Goal: Information Seeking & Learning: Learn about a topic

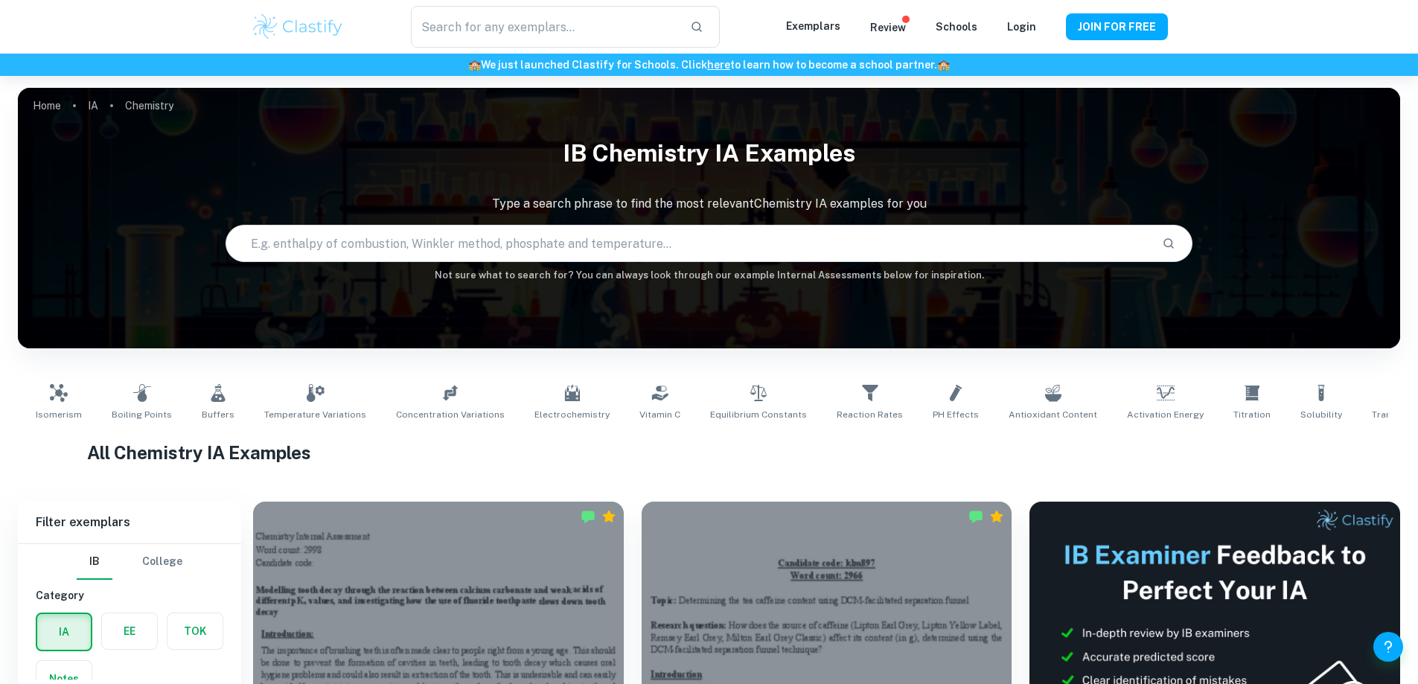
type input "Chemistry"
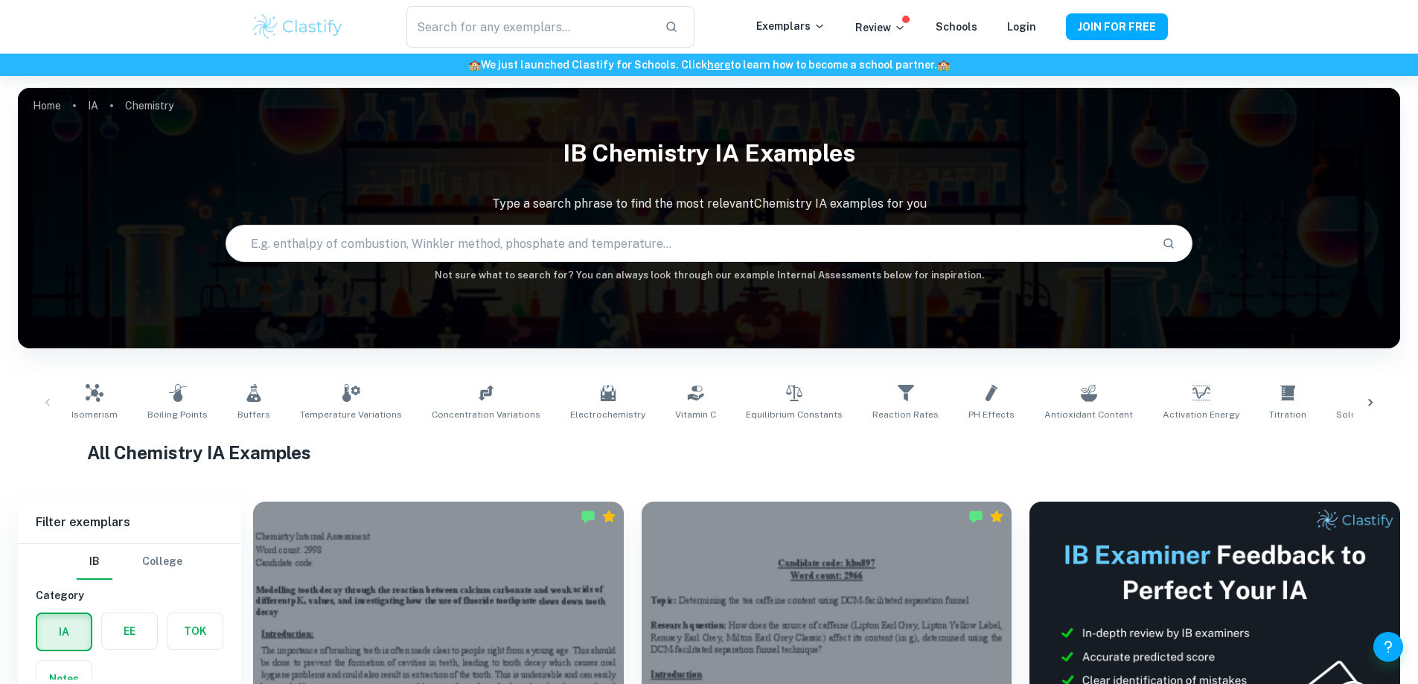
click at [339, 34] on img at bounding box center [298, 27] width 95 height 30
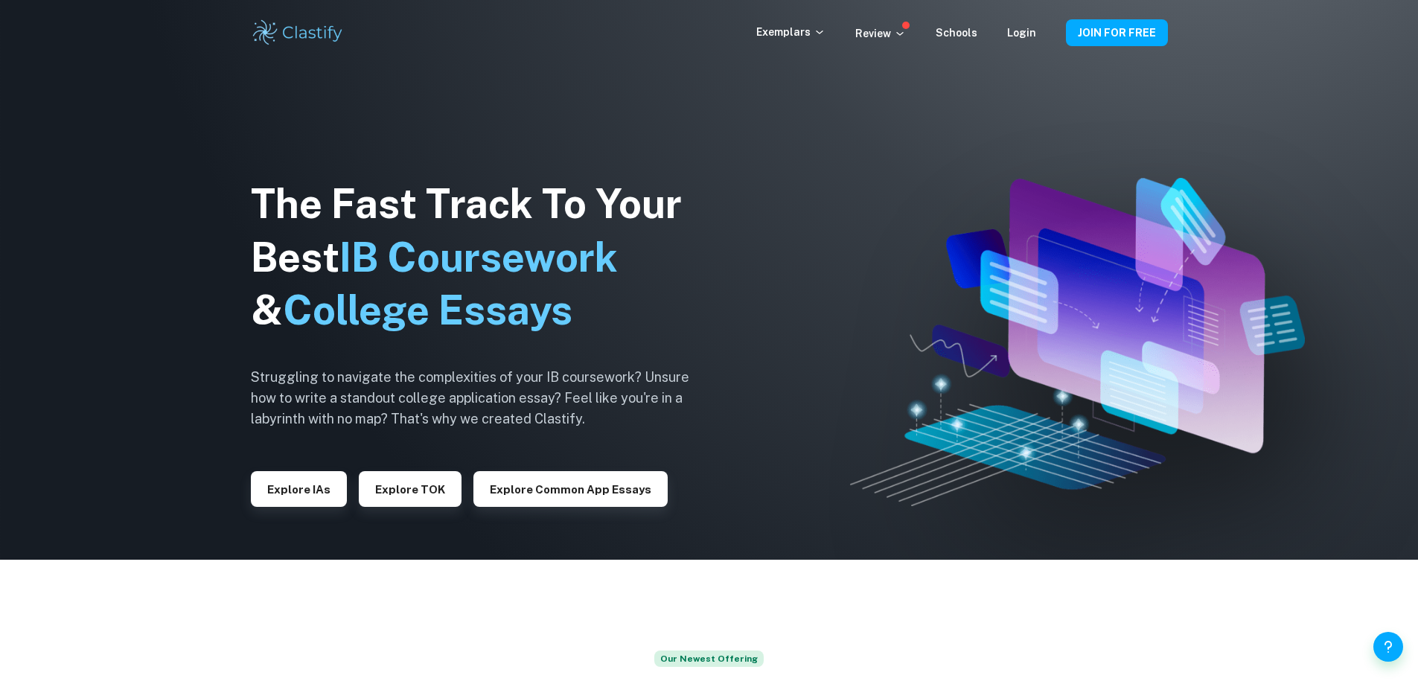
scroll to position [149, 0]
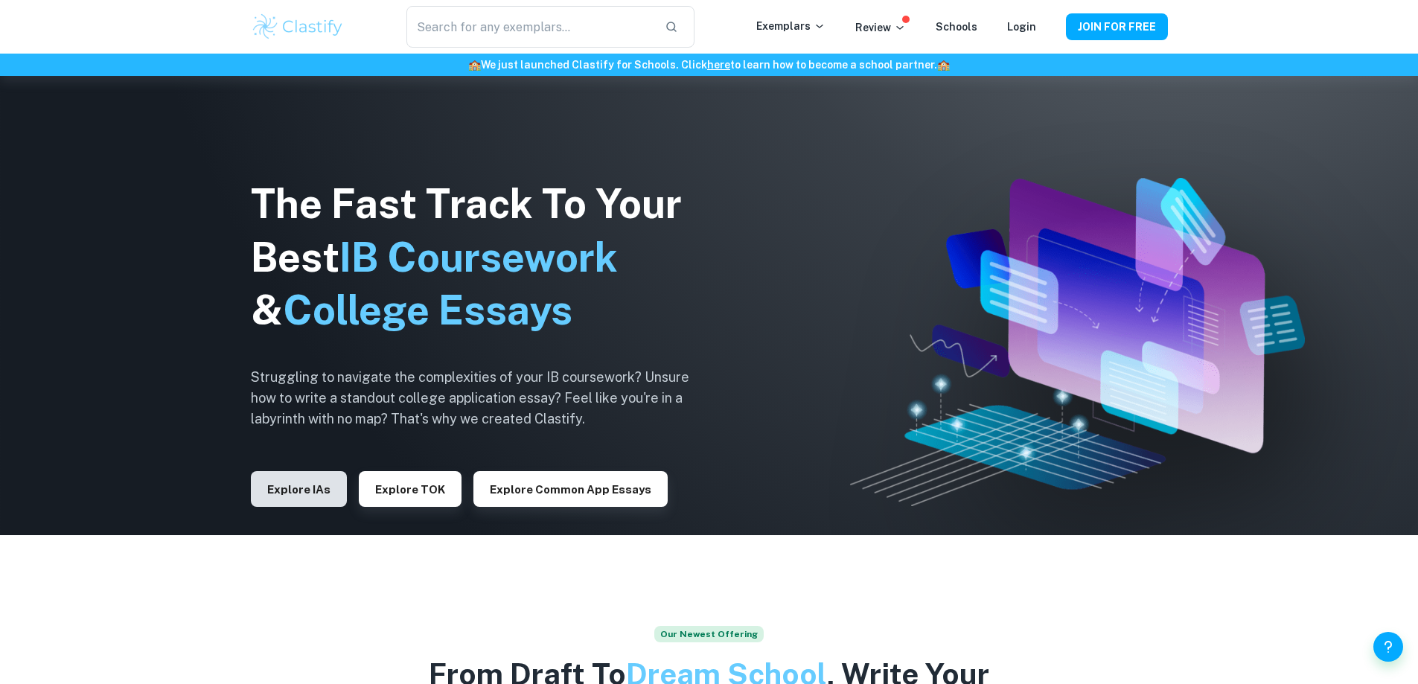
click at [300, 503] on button "Explore IAs" at bounding box center [299, 489] width 96 height 36
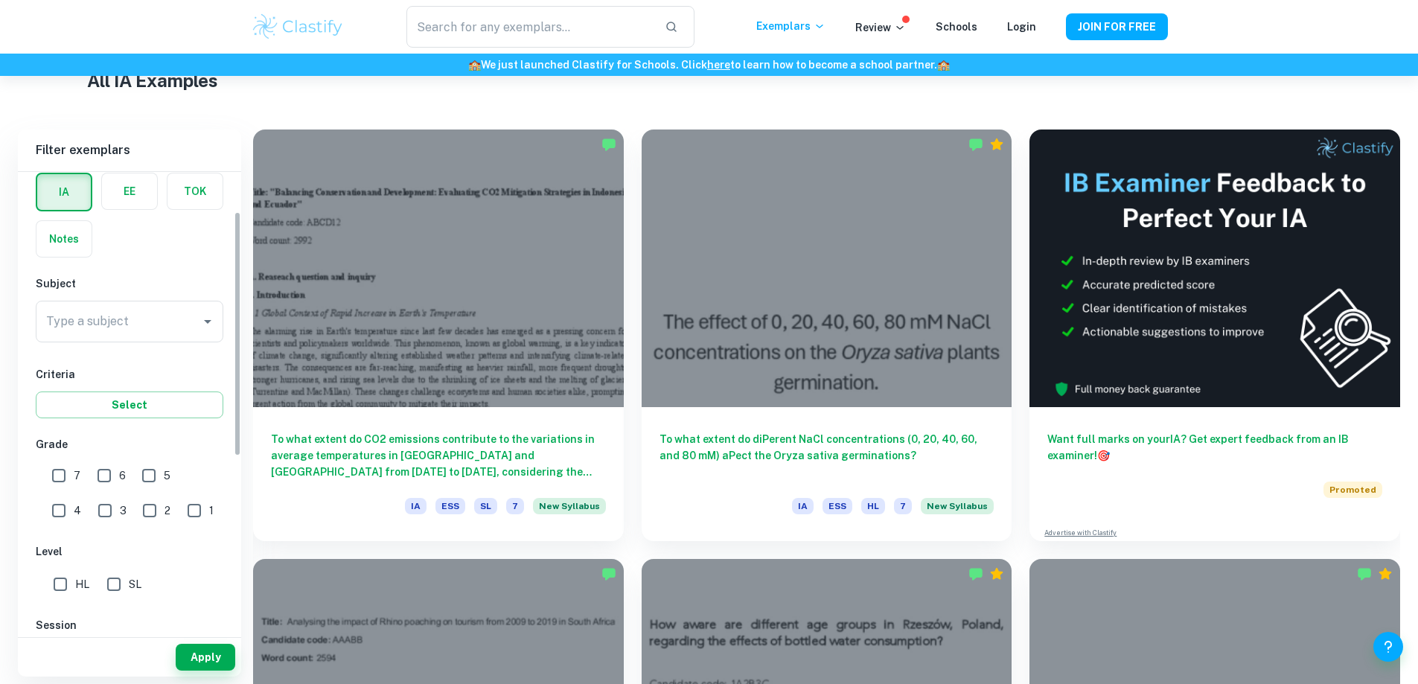
scroll to position [74, 0]
click at [74, 468] on span "7" at bounding box center [77, 469] width 7 height 16
click at [74, 468] on input "7" at bounding box center [59, 469] width 30 height 30
checkbox input "true"
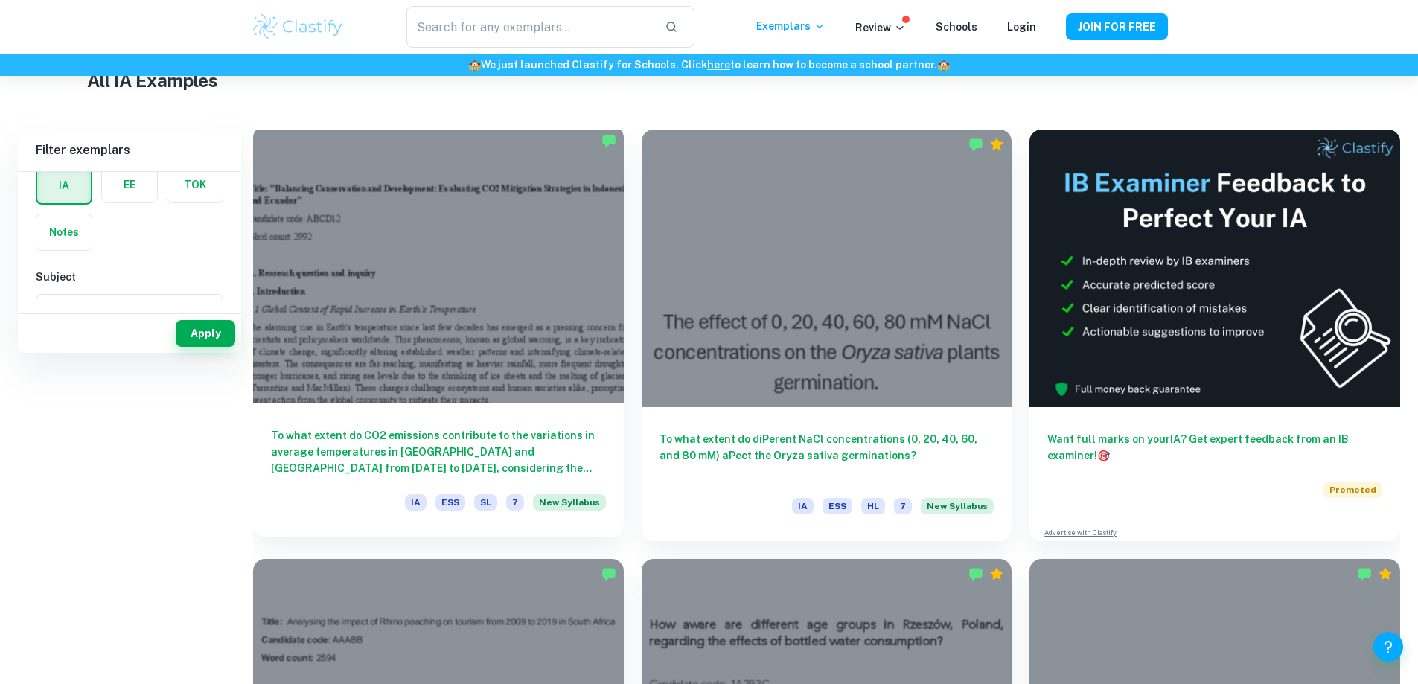
scroll to position [0, 0]
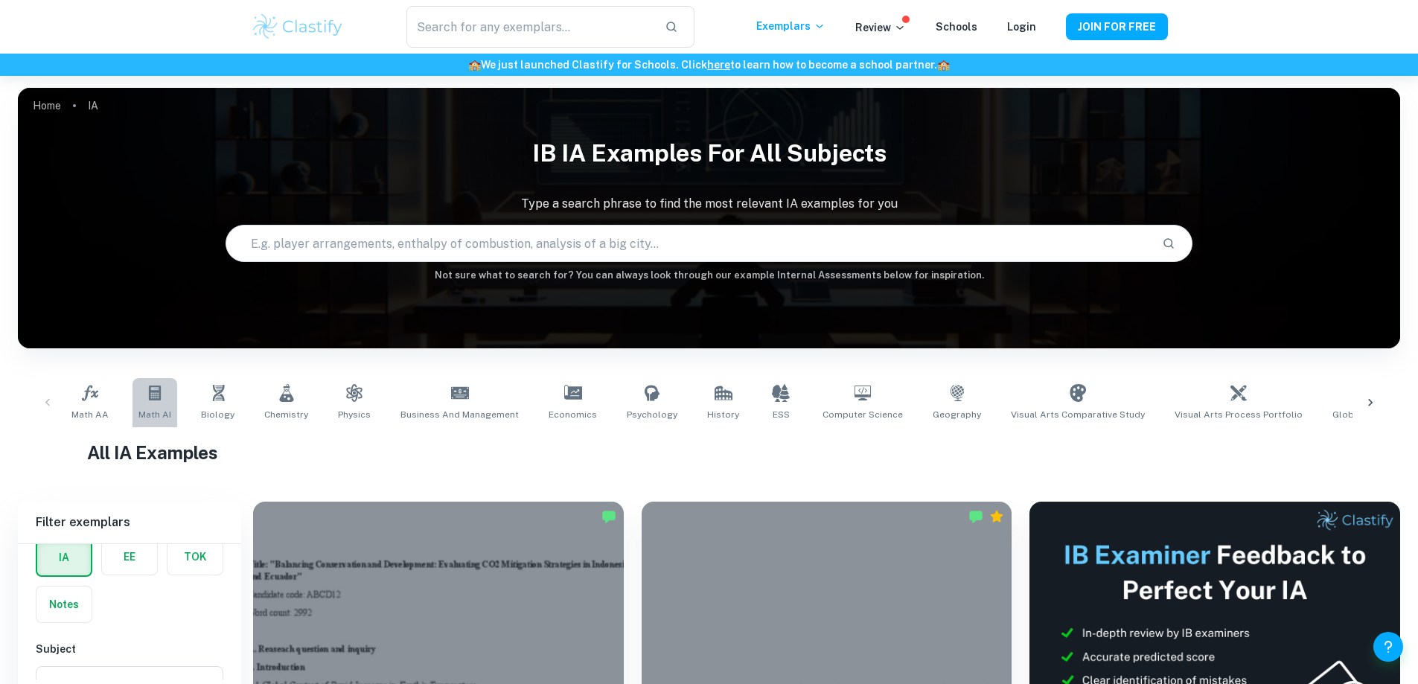
click at [152, 412] on span "Math AI" at bounding box center [154, 414] width 33 height 13
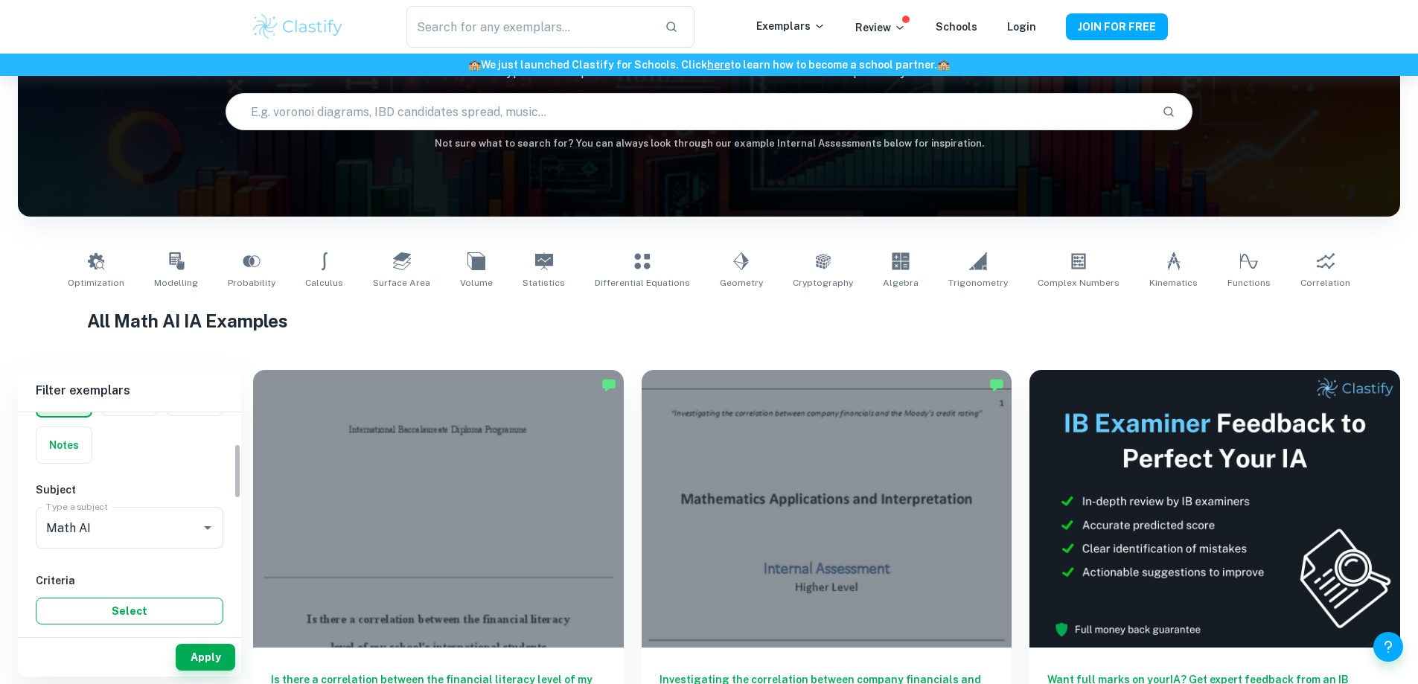
scroll to position [74, 0]
click at [155, 558] on input "Math AI" at bounding box center [108, 555] width 133 height 28
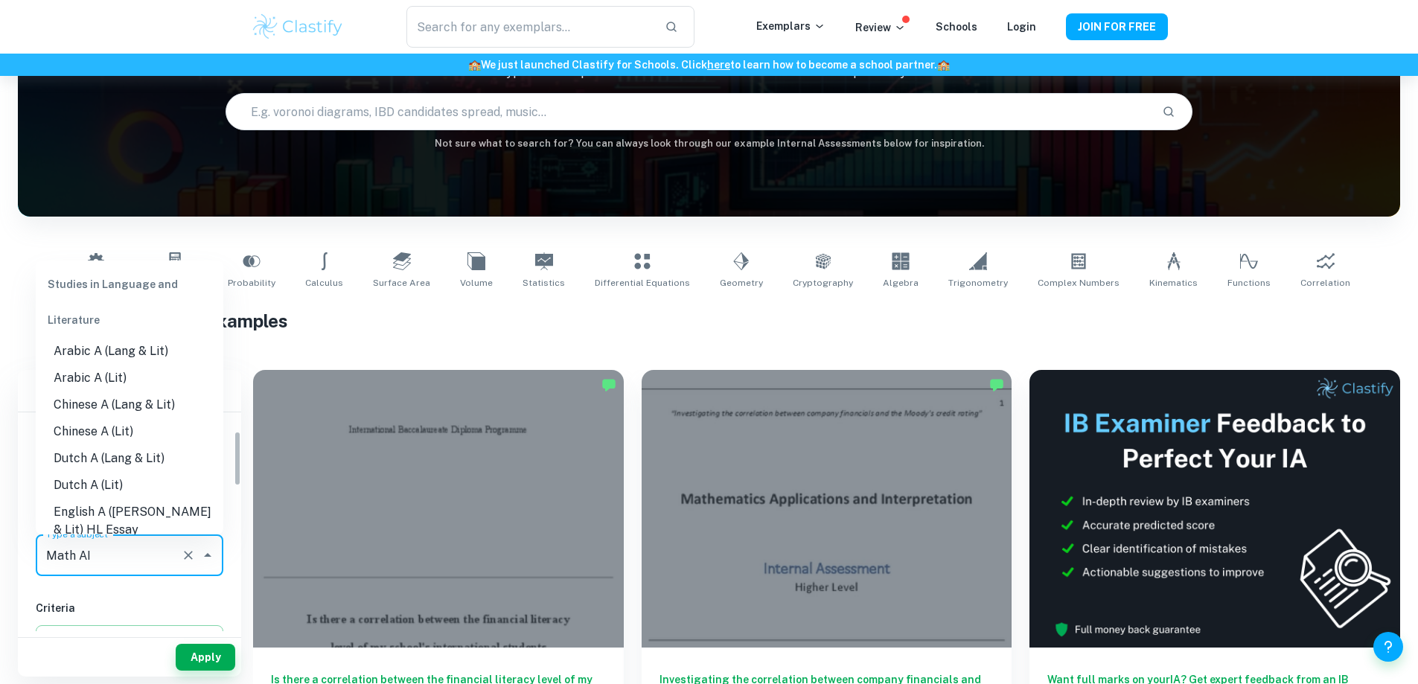
scroll to position [1885, 0]
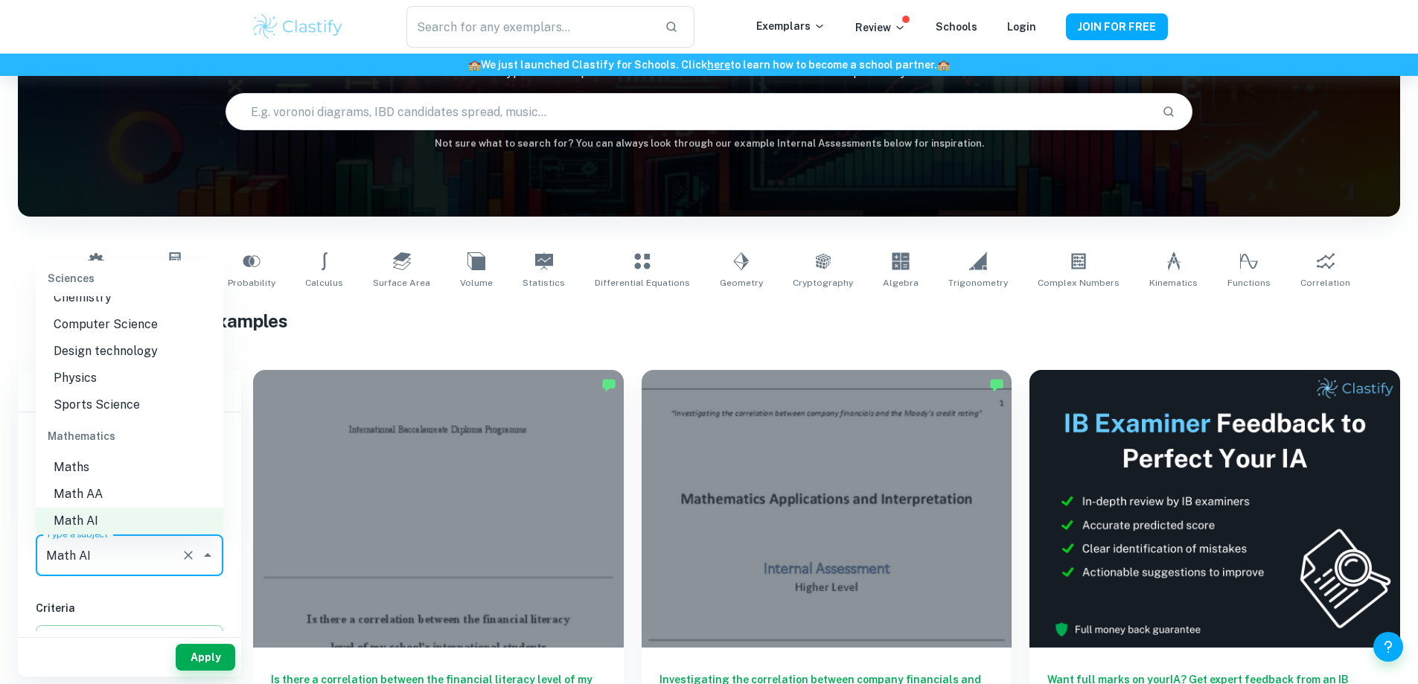
click at [133, 411] on li "Sports Science" at bounding box center [130, 405] width 188 height 27
type input "Sports Science"
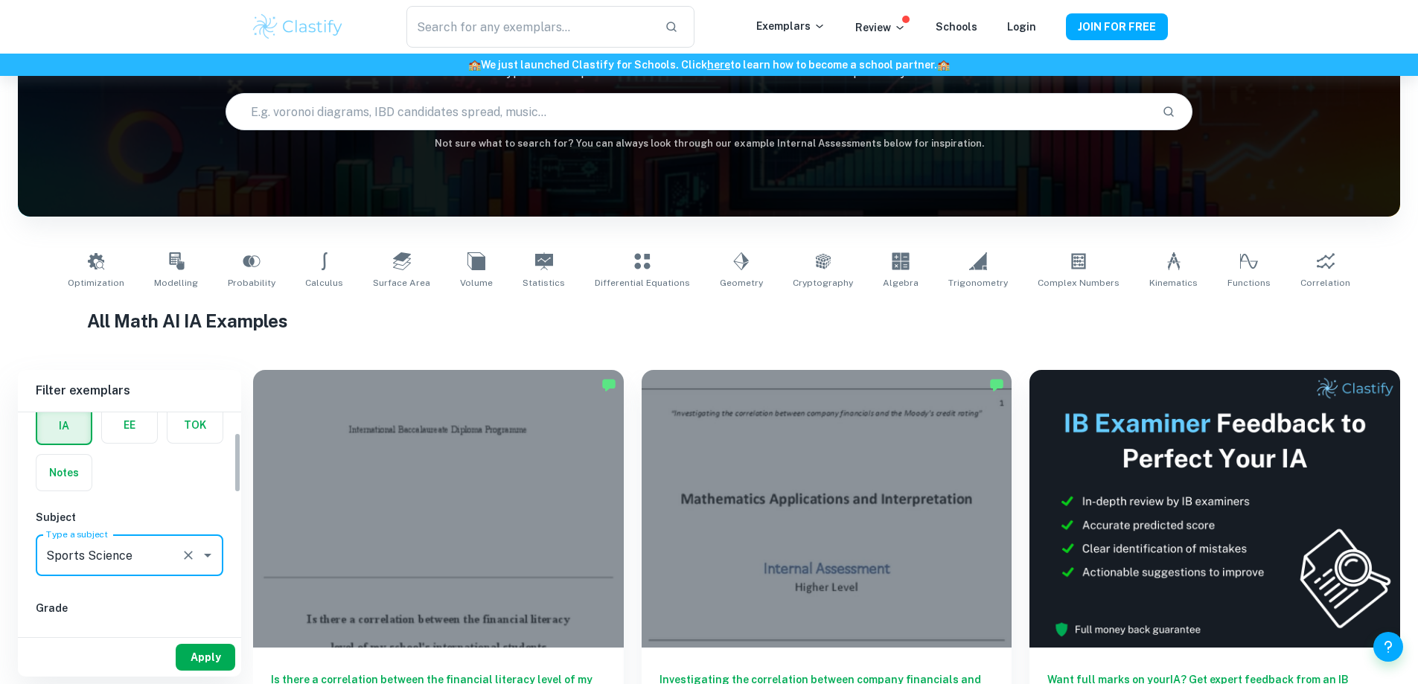
click at [197, 656] on button "Apply" at bounding box center [206, 657] width 60 height 27
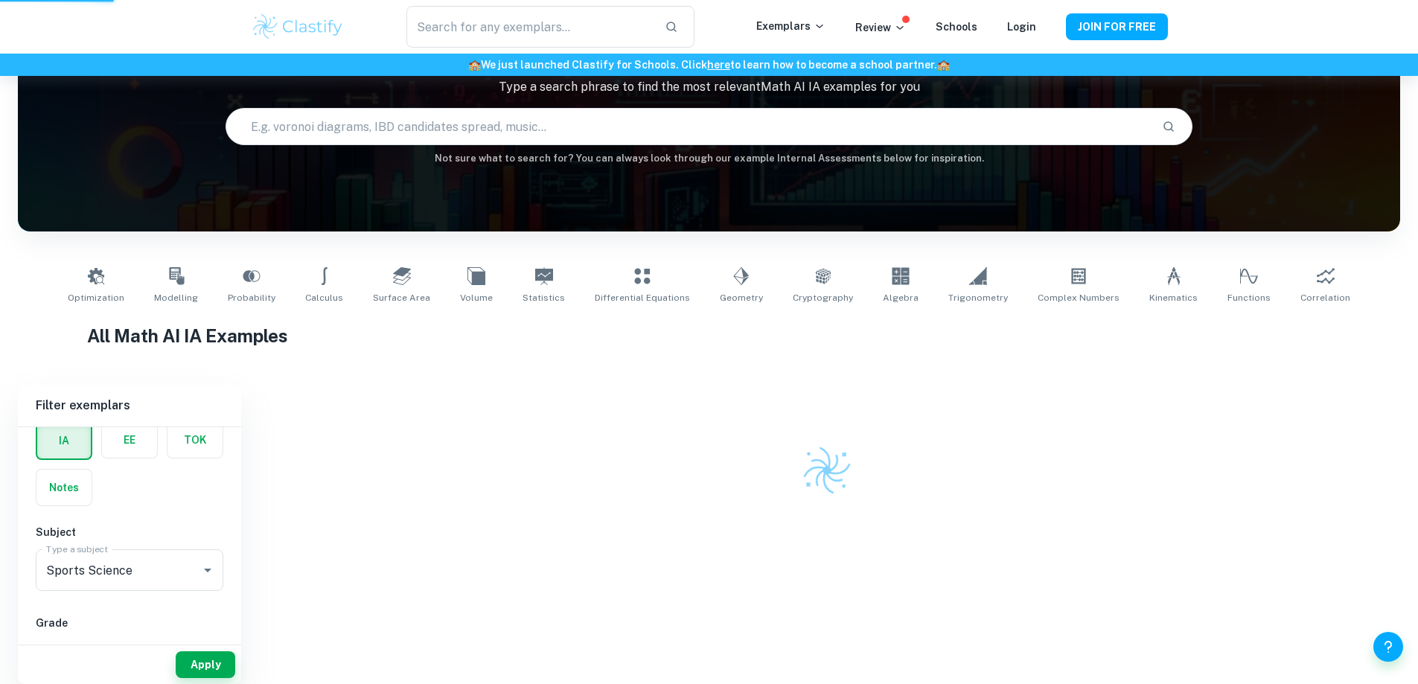
scroll to position [76, 0]
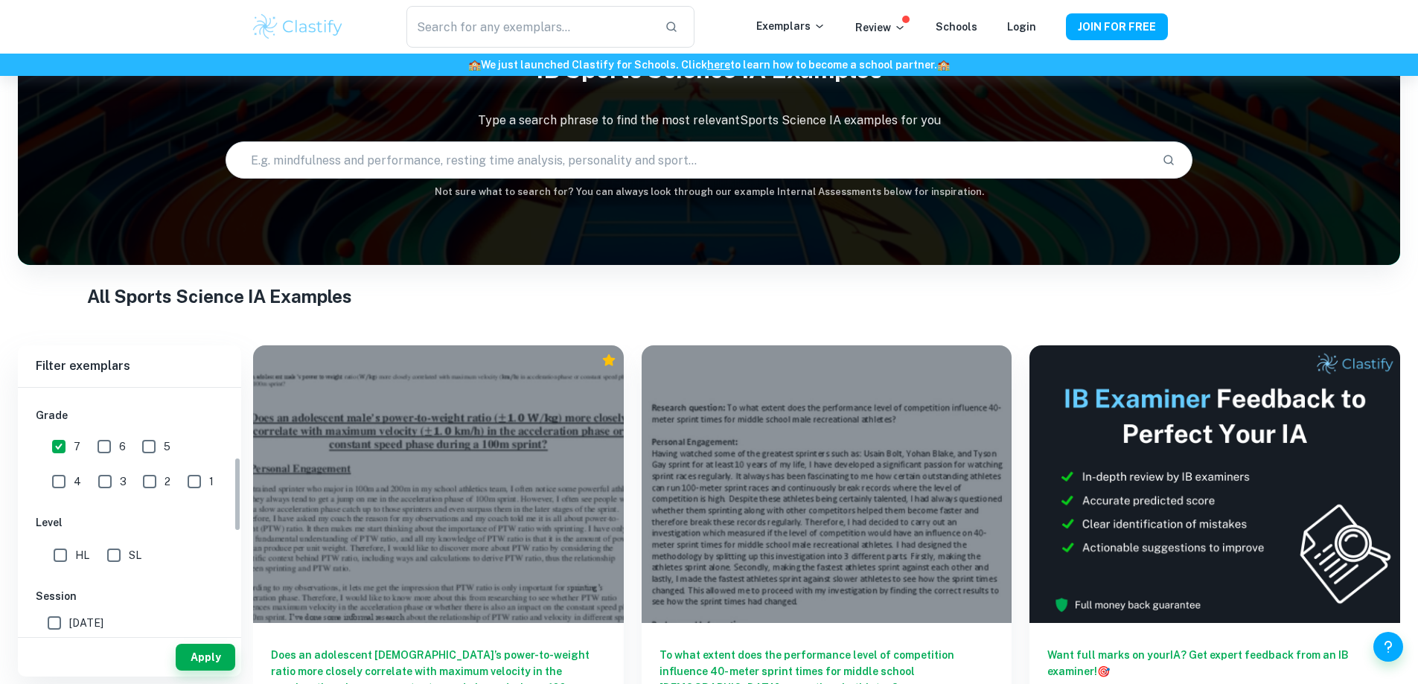
scroll to position [249, 0]
click at [116, 554] on input "SL" at bounding box center [114, 549] width 30 height 30
checkbox input "true"
click at [202, 666] on button "Apply" at bounding box center [206, 657] width 60 height 27
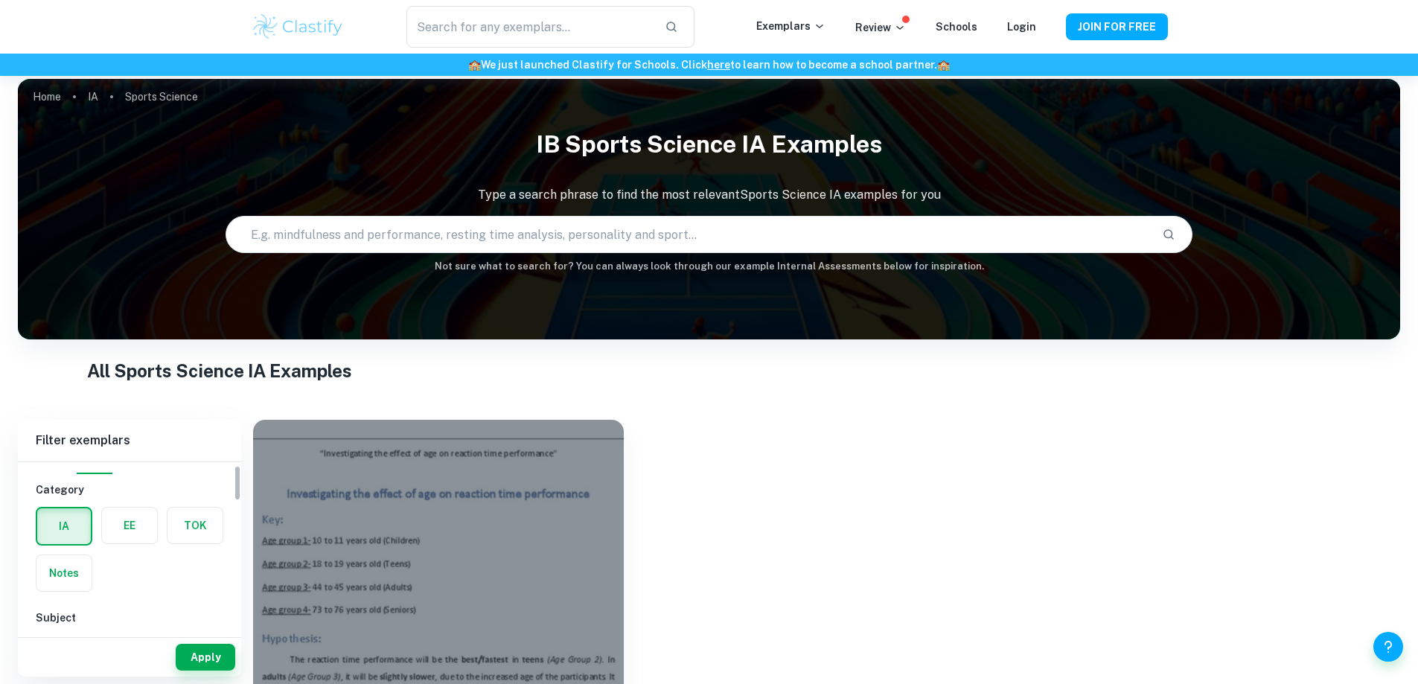
scroll to position [74, 0]
click at [146, 601] on input "Sports Science" at bounding box center [108, 605] width 133 height 28
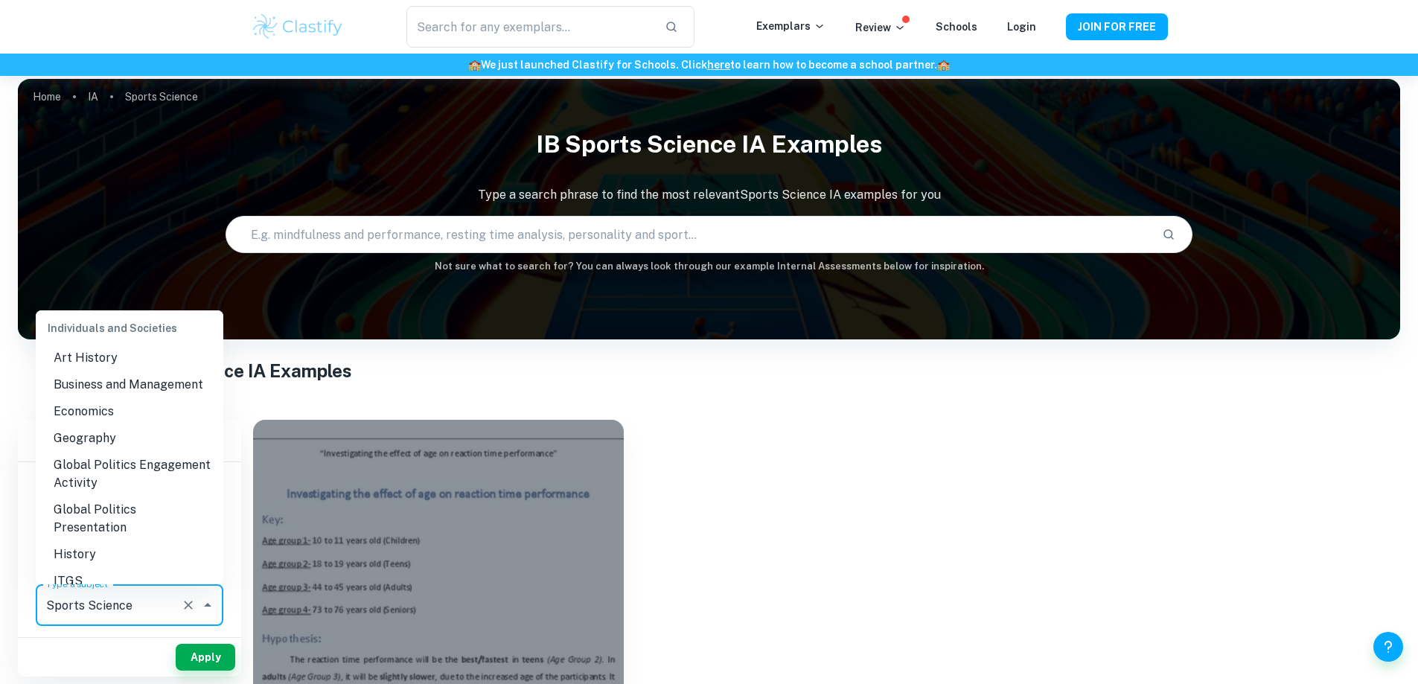
scroll to position [1414, 0]
click at [112, 415] on li "Economics" at bounding box center [130, 407] width 188 height 27
type input "Economics"
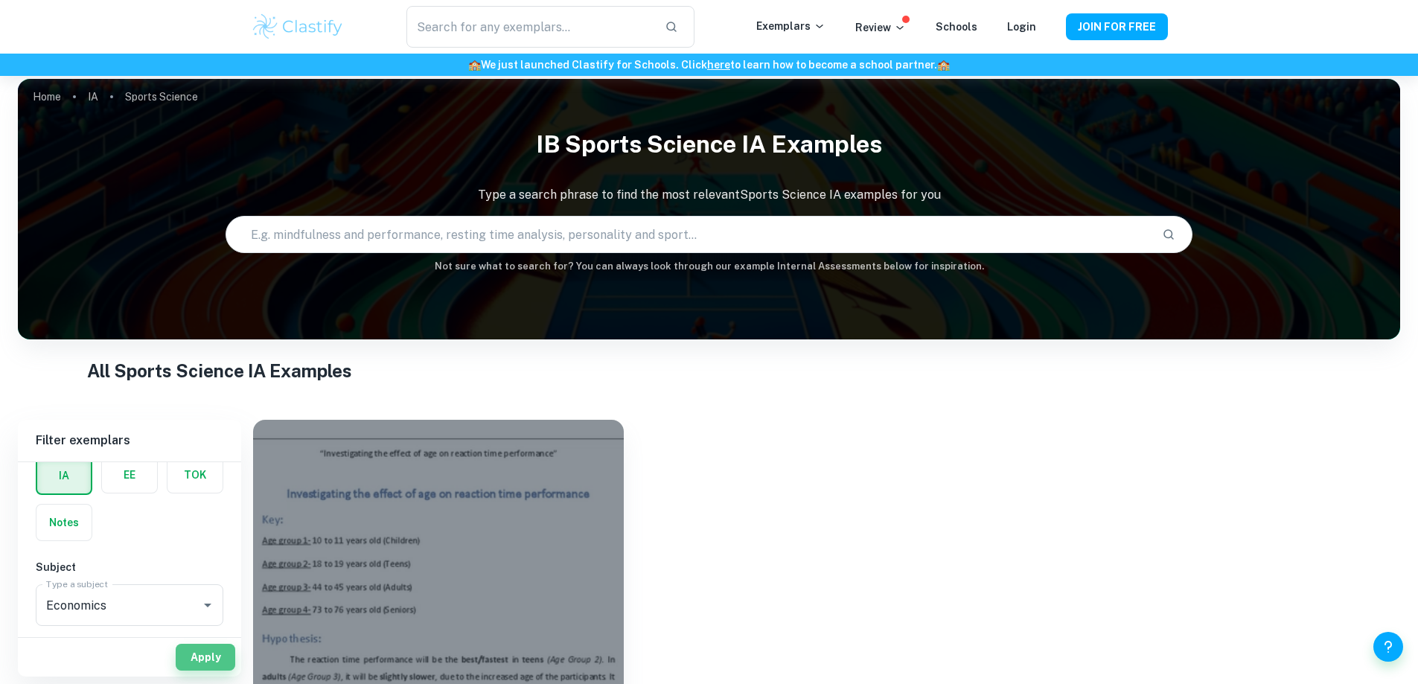
click at [197, 662] on button "Apply" at bounding box center [206, 657] width 60 height 27
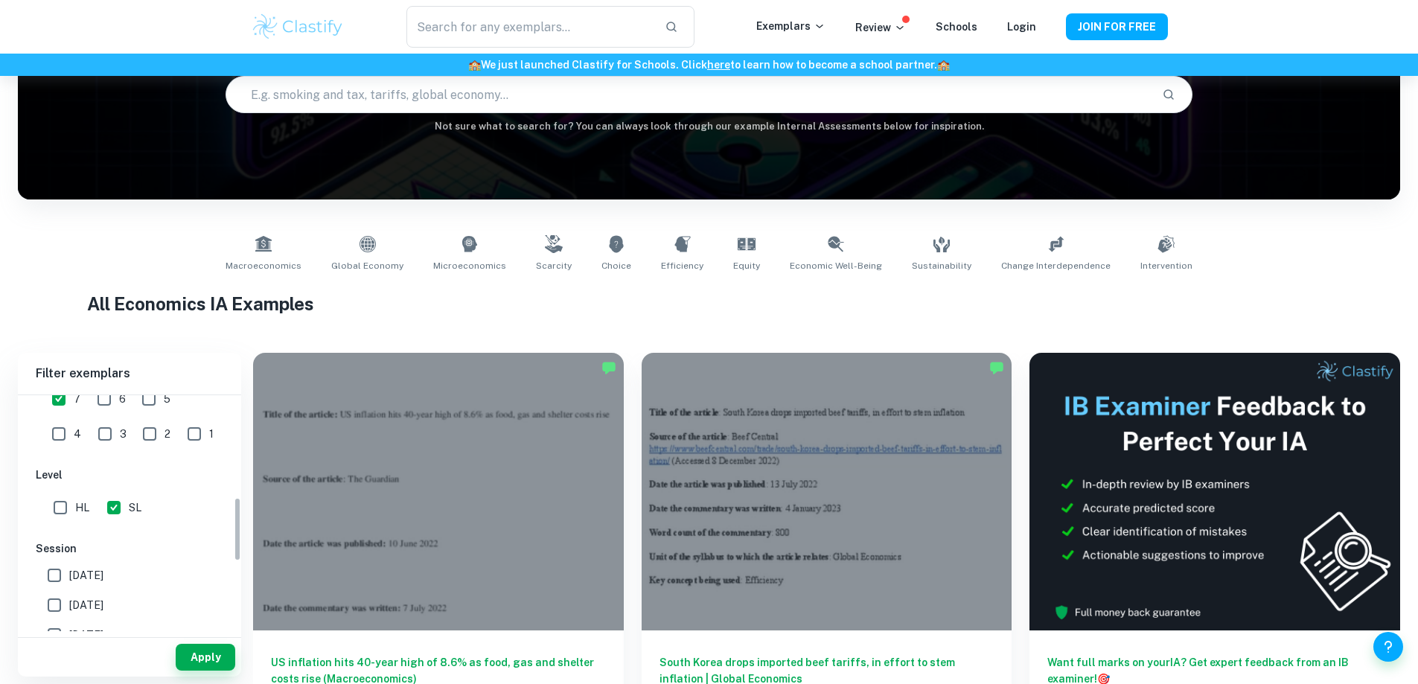
scroll to position [372, 0]
click at [88, 508] on span "HL" at bounding box center [82, 503] width 14 height 16
click at [75, 508] on input "HL" at bounding box center [60, 503] width 30 height 30
checkbox input "true"
click at [119, 497] on input "SL" at bounding box center [114, 503] width 30 height 30
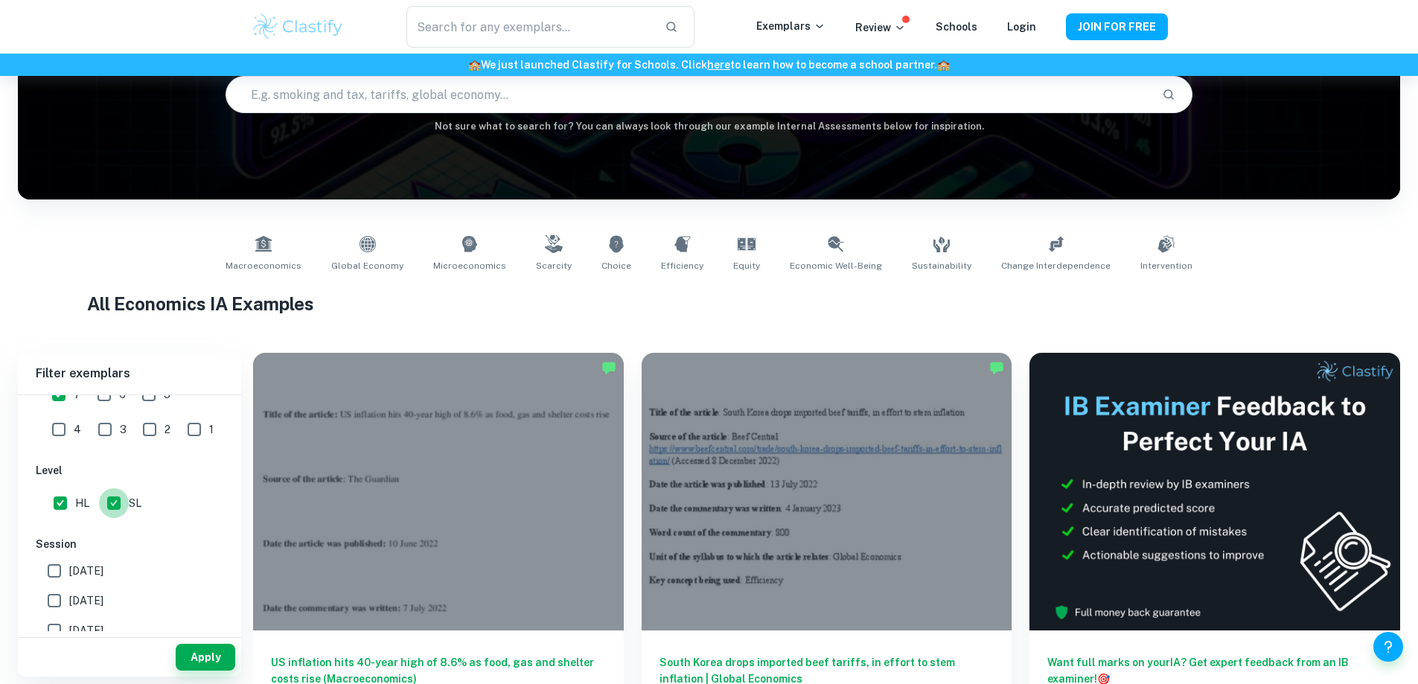
checkbox input "false"
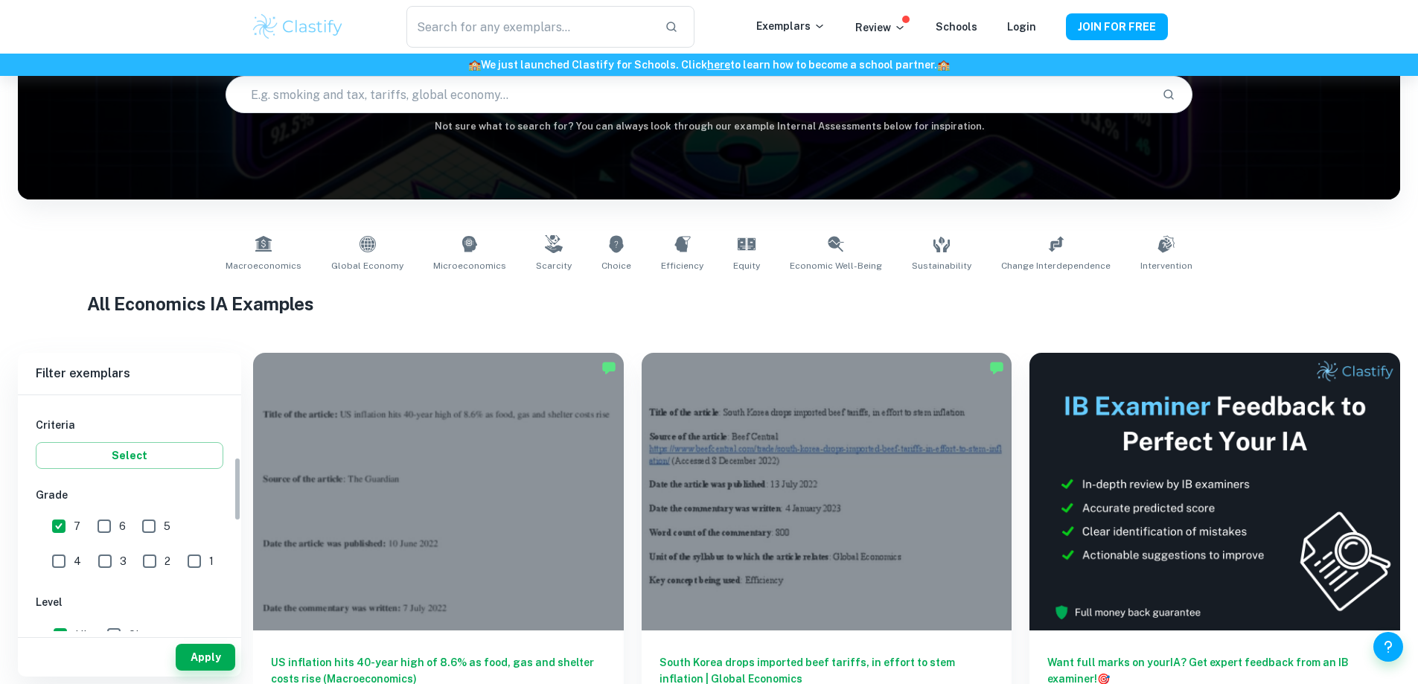
scroll to position [223, 0]
click at [115, 537] on input "6" at bounding box center [104, 544] width 30 height 30
checkbox input "true"
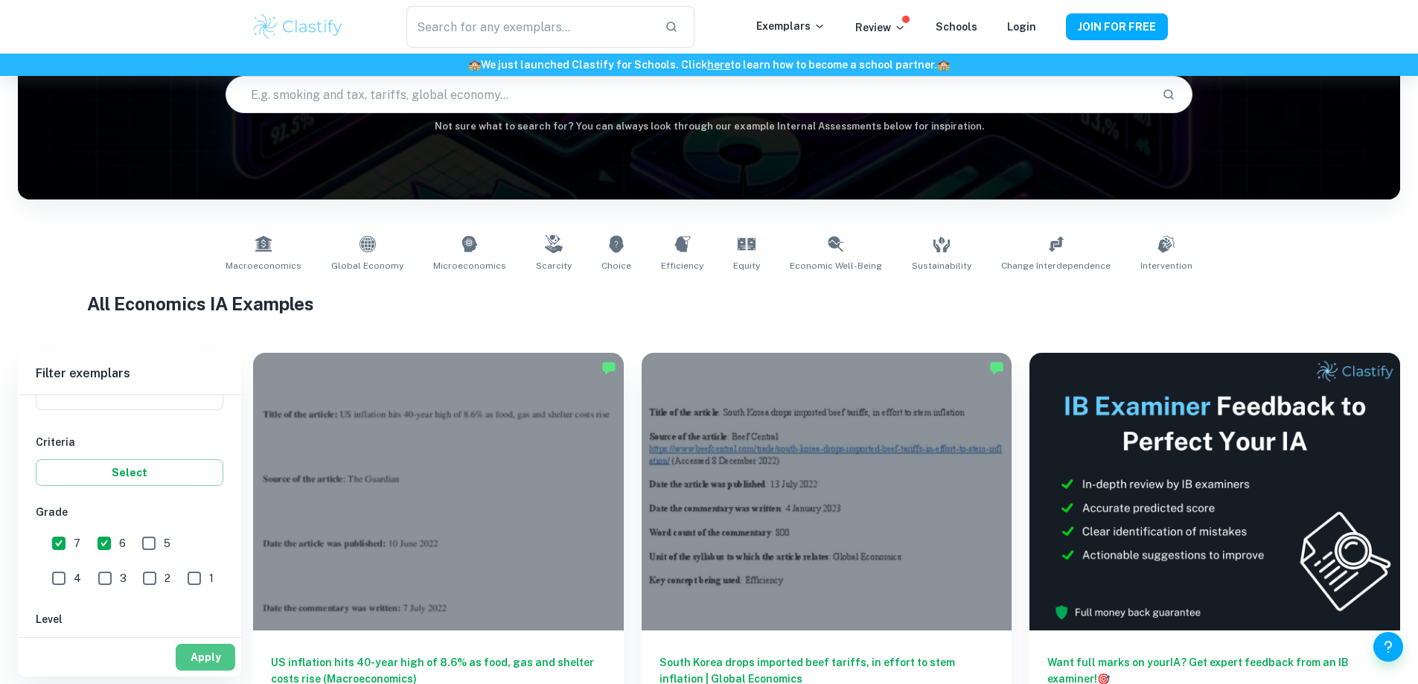
click at [201, 652] on button "Apply" at bounding box center [206, 657] width 60 height 27
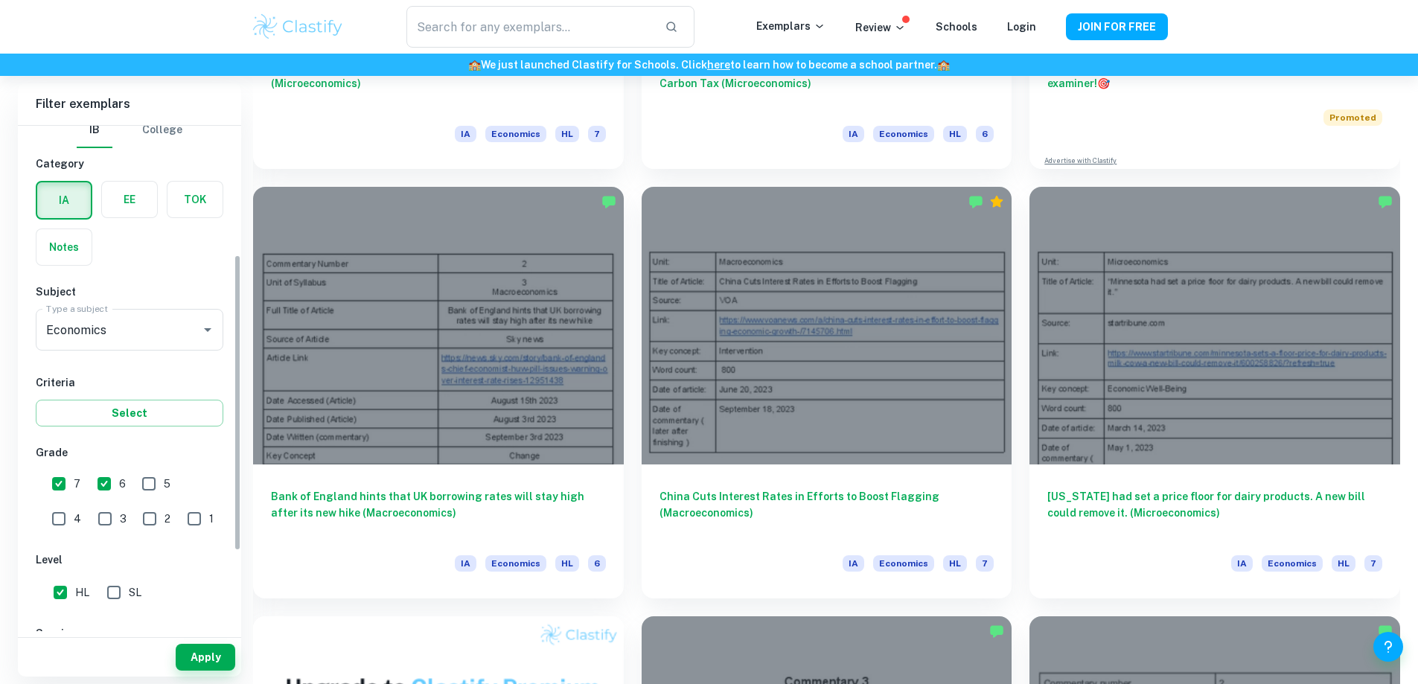
scroll to position [0, 0]
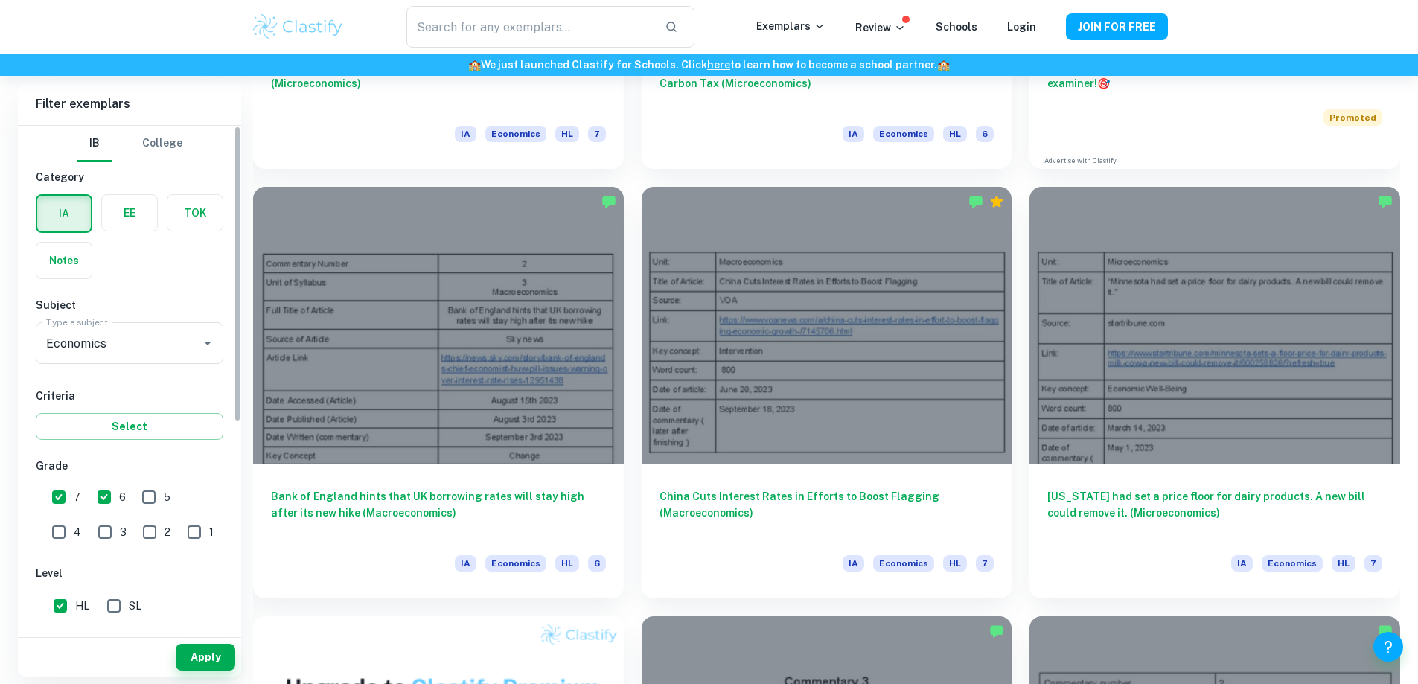
click at [175, 366] on div "Type a subject Economics Type a subject" at bounding box center [130, 346] width 188 height 48
click at [179, 354] on div "Economics Type a subject" at bounding box center [130, 343] width 188 height 42
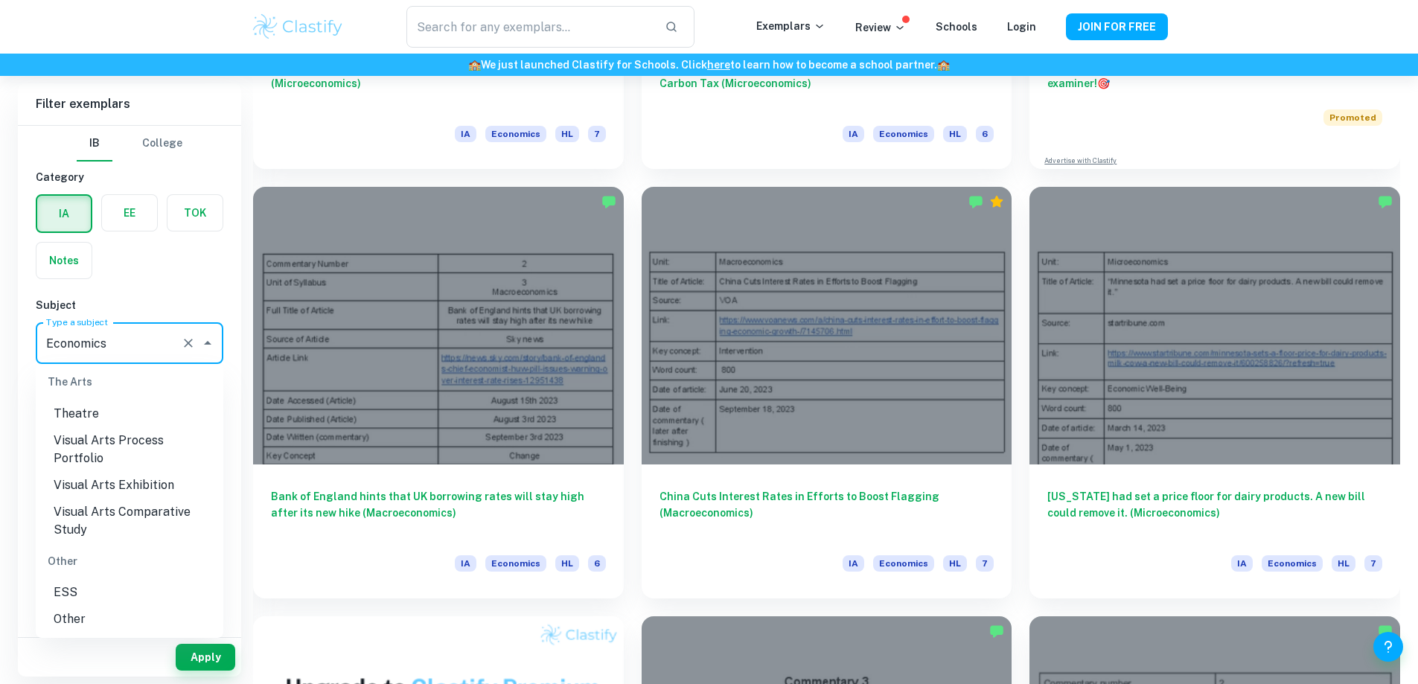
scroll to position [2239, 0]
click at [130, 589] on li "ESS" at bounding box center [130, 591] width 188 height 27
type input "ESS"
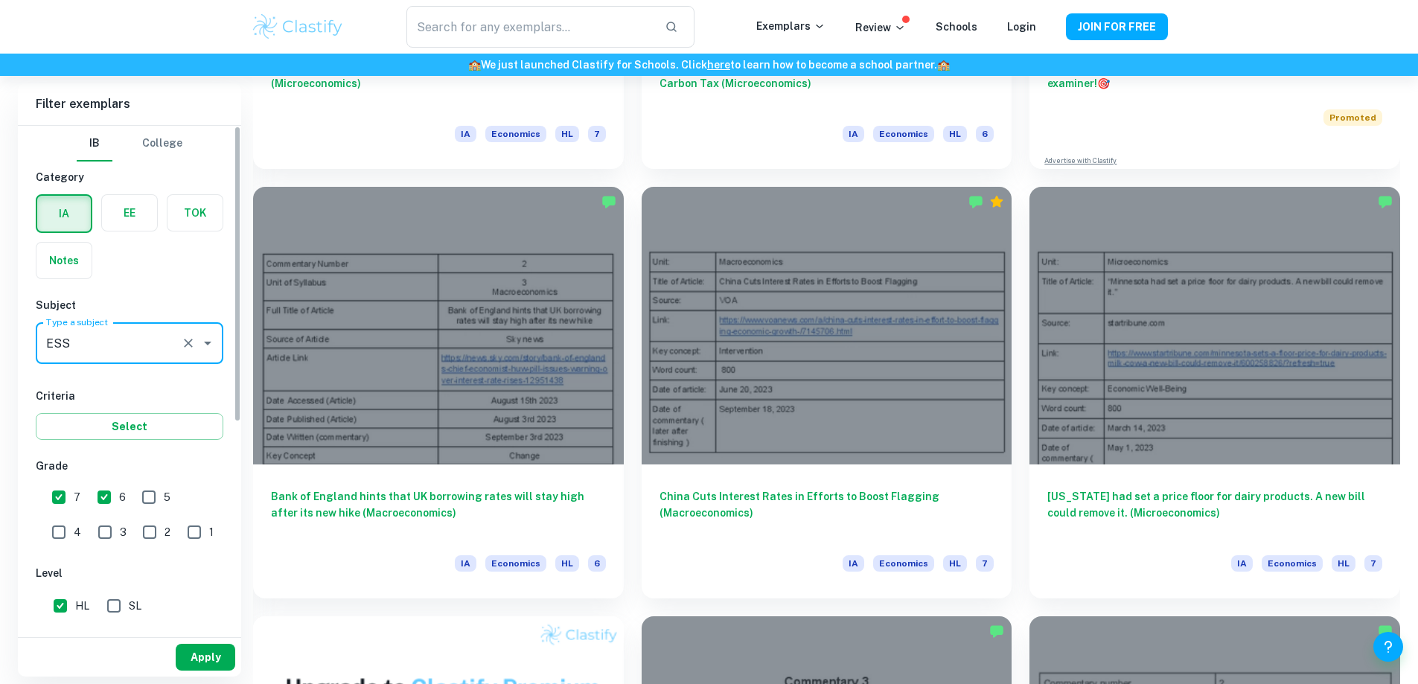
click at [216, 662] on button "Apply" at bounding box center [206, 657] width 60 height 27
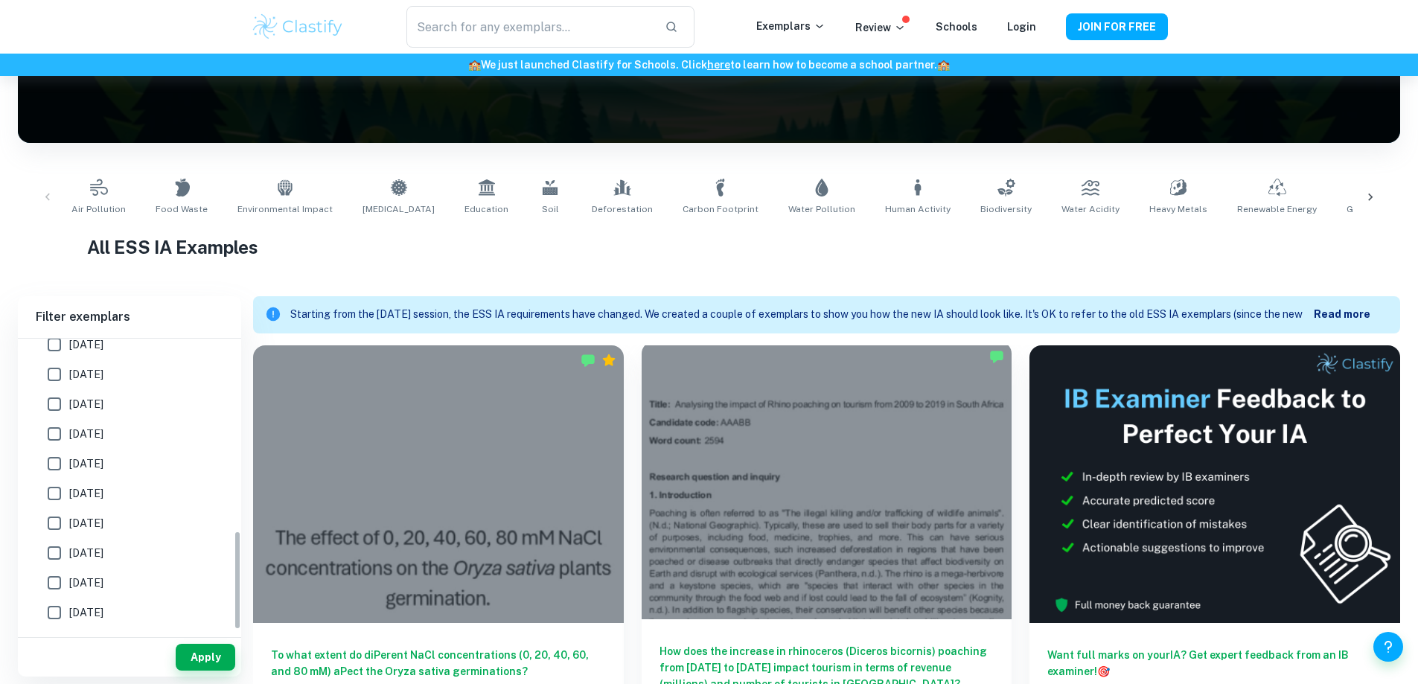
scroll to position [568, 0]
